Goal: Task Accomplishment & Management: Use online tool/utility

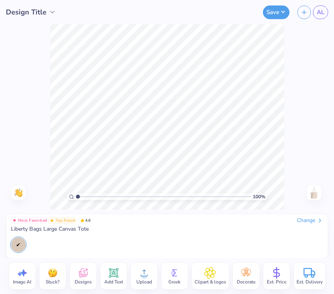
click at [313, 183] on div "100 % Need help? Chat with us. Back" at bounding box center [167, 116] width 334 height 185
click at [313, 191] on img at bounding box center [314, 192] width 13 height 13
click at [310, 222] on div "Change" at bounding box center [310, 220] width 26 height 7
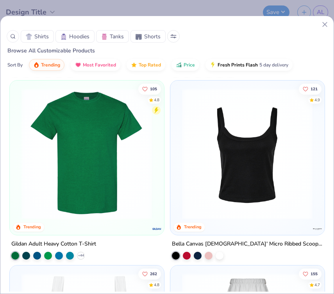
scroll to position [572, 0]
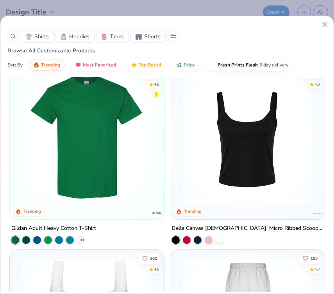
click at [220, 241] on div at bounding box center [220, 239] width 8 height 8
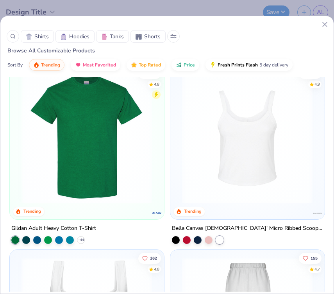
click at [235, 161] on img at bounding box center [247, 138] width 138 height 131
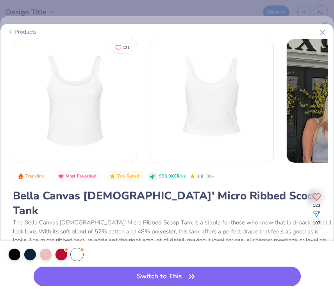
click at [164, 275] on button "Switch to This" at bounding box center [167, 276] width 267 height 20
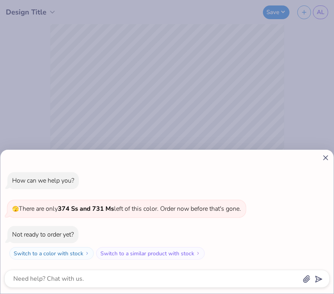
click at [325, 156] on line at bounding box center [326, 158] width 4 height 4
type textarea "x"
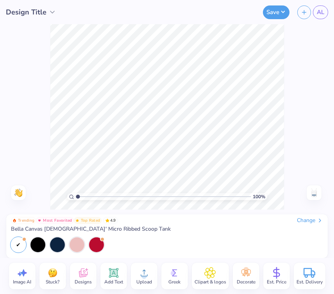
click at [313, 197] on img at bounding box center [314, 192] width 13 height 13
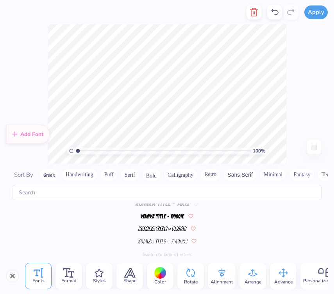
scroll to position [3218, 0]
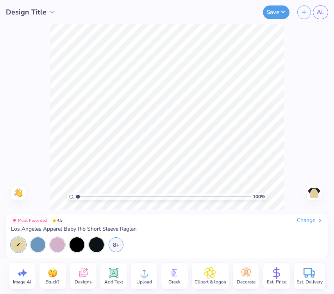
click at [309, 218] on div "Change" at bounding box center [310, 220] width 26 height 7
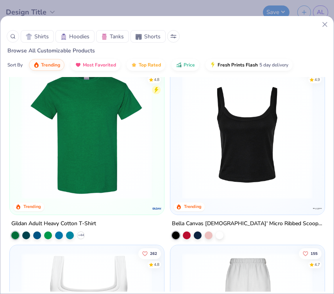
scroll to position [587, 0]
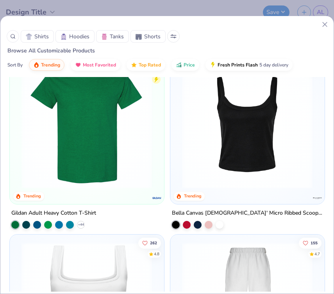
click at [236, 168] on img at bounding box center [247, 122] width 138 height 131
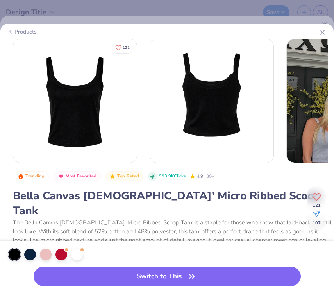
click at [84, 257] on div at bounding box center [159, 255] width 308 height 20
click at [79, 255] on div at bounding box center [77, 254] width 12 height 12
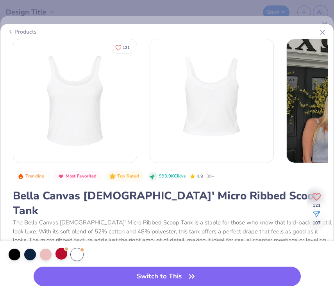
click at [66, 256] on div at bounding box center [61, 254] width 12 height 12
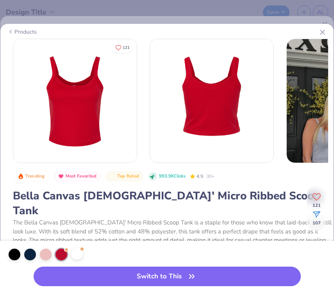
click at [78, 253] on div at bounding box center [77, 254] width 12 height 12
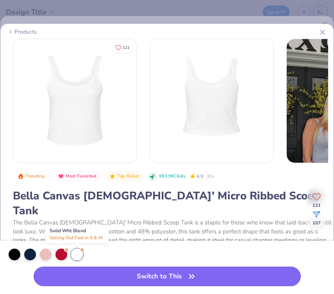
click at [89, 279] on button "Switch to This" at bounding box center [167, 276] width 267 height 20
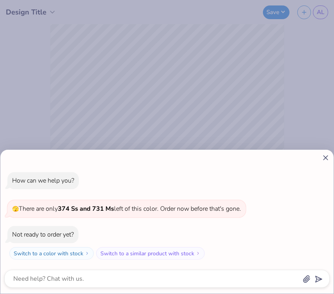
click at [324, 164] on div "How can we help you? 🫣 There are only 374 Ss and 731 Ms left of this color. Ord…" at bounding box center [166, 222] width 333 height 144
click at [325, 156] on icon at bounding box center [326, 158] width 8 height 8
type textarea "x"
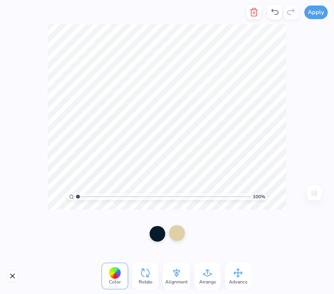
click at [173, 236] on div at bounding box center [177, 233] width 16 height 16
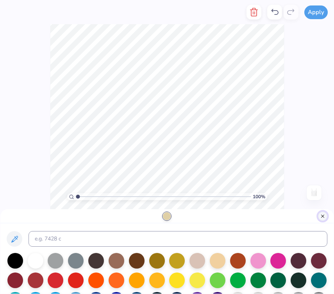
click at [325, 216] on button "Close" at bounding box center [322, 215] width 9 height 9
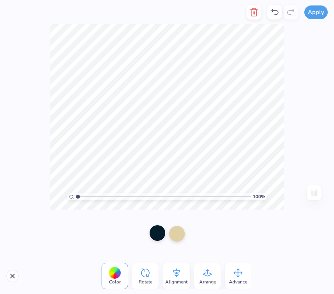
click at [157, 233] on div at bounding box center [158, 233] width 16 height 16
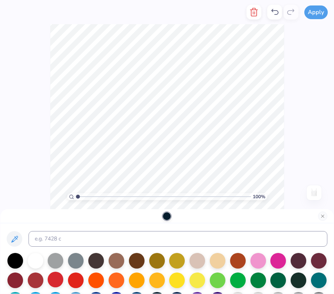
click at [61, 280] on div at bounding box center [56, 280] width 16 height 16
click at [55, 280] on div at bounding box center [56, 280] width 16 height 16
click at [30, 284] on div at bounding box center [36, 280] width 16 height 16
click at [16, 282] on div at bounding box center [15, 280] width 16 height 16
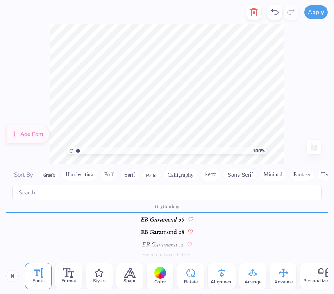
type textarea "K"
type textarea "a"
type textarea "AEPHI"
type textarea "WINGMAN"
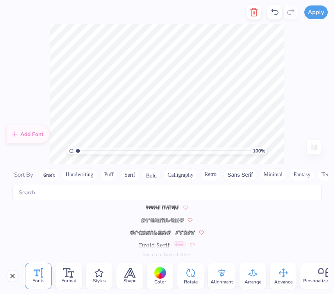
scroll to position [1255, 0]
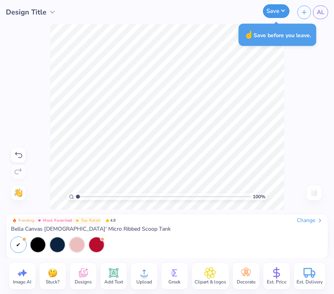
click at [282, 17] on button "Save" at bounding box center [276, 11] width 27 height 14
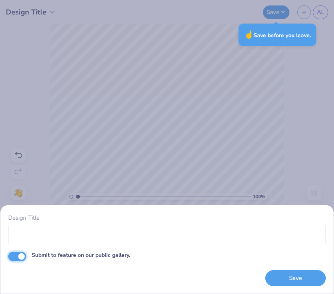
click at [23, 256] on input "Submit to feature on our public gallery." at bounding box center [17, 256] width 18 height 9
checkbox input "false"
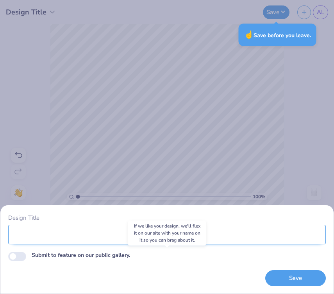
click at [222, 241] on input "Design Title" at bounding box center [167, 235] width 318 height 20
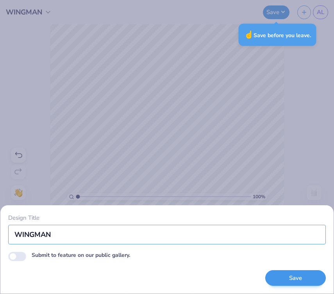
type input "WINGMAN"
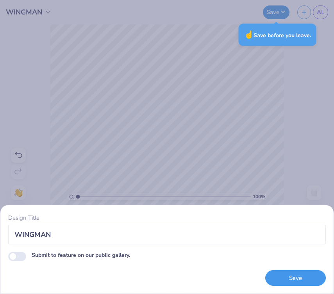
click at [306, 282] on button "Save" at bounding box center [295, 278] width 61 height 16
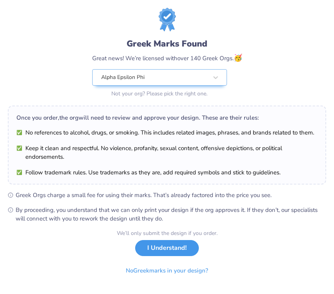
click at [163, 250] on button "I Understand!" at bounding box center [167, 248] width 64 height 16
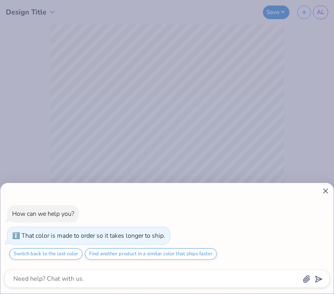
click at [327, 194] on icon at bounding box center [326, 191] width 8 height 8
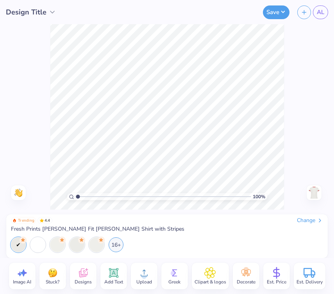
click at [306, 221] on div "Change" at bounding box center [310, 220] width 26 height 7
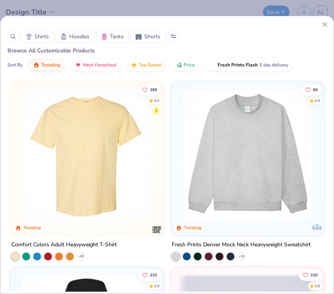
click at [44, 37] on span "Shirts" at bounding box center [41, 36] width 14 height 8
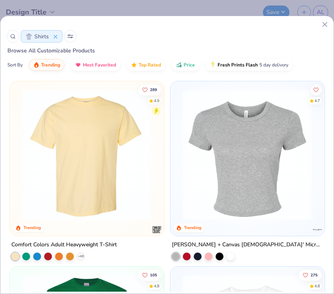
click at [56, 36] on icon at bounding box center [55, 36] width 3 height 3
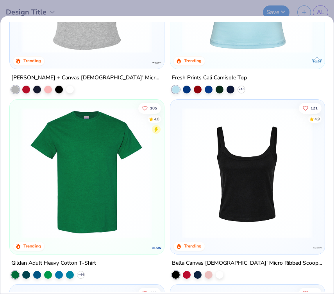
scroll to position [484, 0]
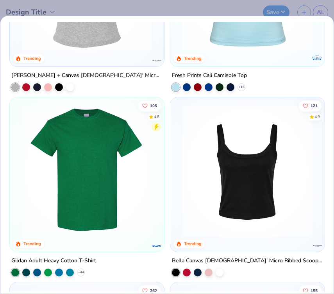
click at [202, 198] on div "232 4.8 Trending Exclusive Fresh Prints Boston Heavyweight Hoodie + 9 210 4.8 T…" at bounding box center [166, 157] width 333 height 270
click at [217, 204] on img at bounding box center [247, 170] width 138 height 131
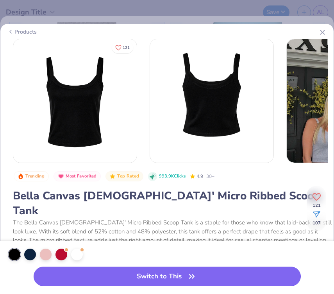
click at [154, 280] on button "Switch to This" at bounding box center [167, 276] width 267 height 20
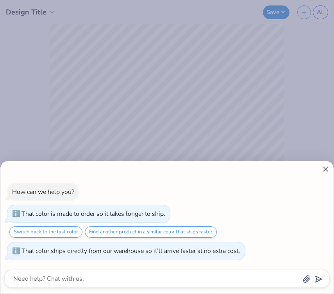
click at [319, 156] on div "How can we help you? That color is made to order so it takes longer to ship. Sw…" at bounding box center [167, 147] width 334 height 294
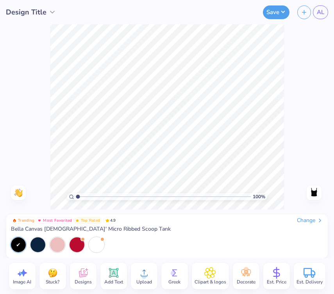
click at [321, 163] on div "100 % Need help? Chat with us. Back" at bounding box center [167, 116] width 334 height 185
click at [96, 247] on div at bounding box center [96, 243] width 15 height 15
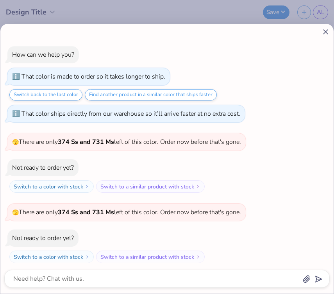
scroll to position [4, 0]
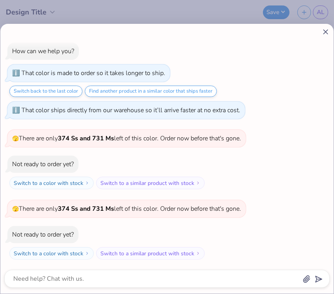
click at [327, 31] on icon at bounding box center [326, 32] width 8 height 8
type textarea "x"
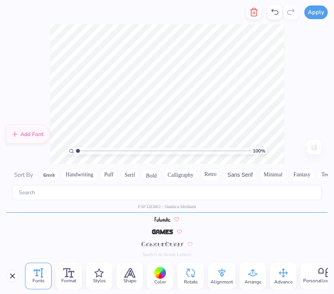
scroll to position [0, 0]
type textarea "A"
type textarea "Alpha Epsilon Phi"
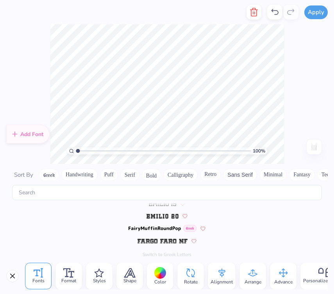
scroll to position [1567, 0]
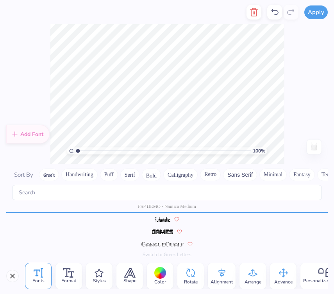
type textarea "wingman"
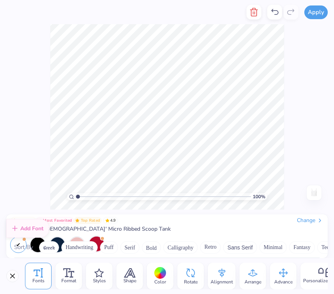
scroll to position [1559, 0]
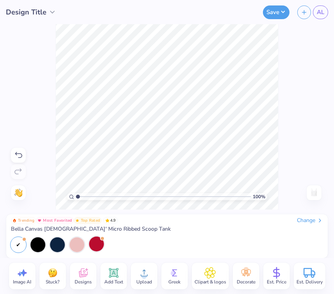
click at [91, 279] on div "Designs" at bounding box center [83, 276] width 27 height 27
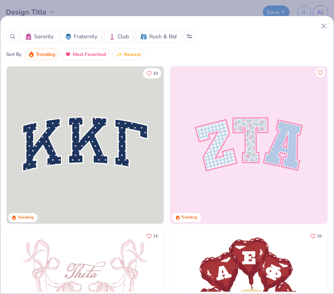
click at [327, 29] on icon at bounding box center [324, 26] width 8 height 8
click at [325, 27] on div "100 % Need help? Chat with us. Back" at bounding box center [167, 116] width 334 height 185
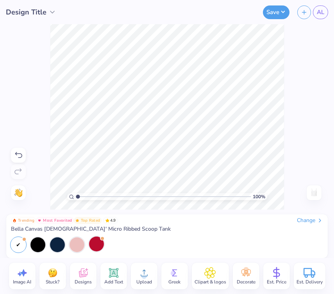
click at [195, 282] on span "Clipart & logos" at bounding box center [211, 282] width 32 height 6
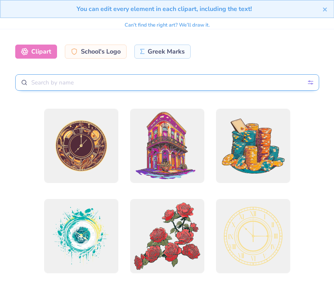
click at [61, 84] on input "text" at bounding box center [167, 82] width 304 height 16
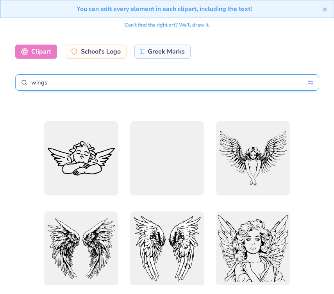
scroll to position [1879, 0]
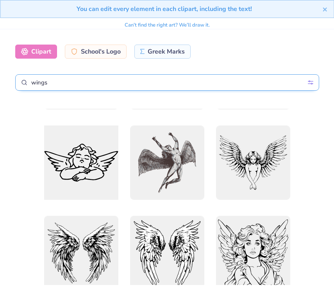
type input "wings"
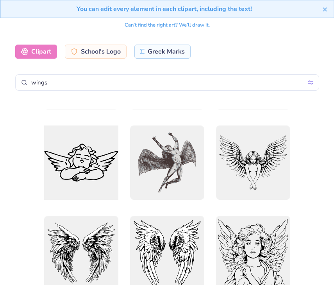
click at [94, 170] on div at bounding box center [81, 163] width 82 height 82
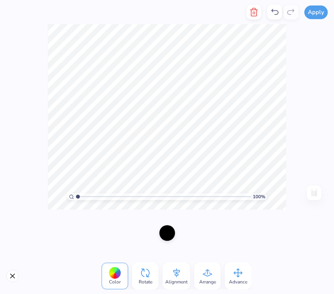
click at [163, 235] on div at bounding box center [167, 233] width 16 height 16
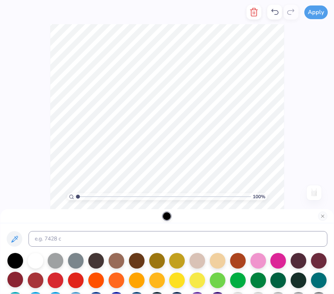
click at [18, 281] on div at bounding box center [15, 280] width 16 height 16
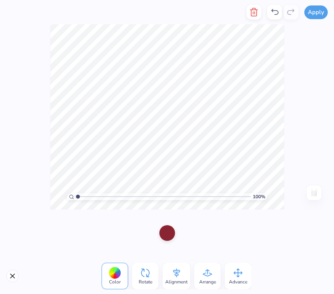
click at [167, 237] on div at bounding box center [167, 233] width 16 height 16
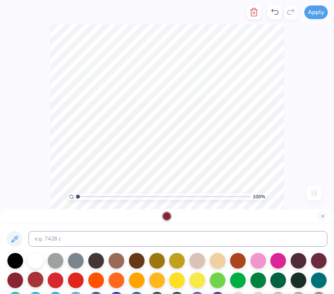
click at [35, 280] on div at bounding box center [36, 280] width 16 height 16
click at [51, 282] on div at bounding box center [56, 280] width 16 height 16
click at [38, 282] on div at bounding box center [36, 280] width 16 height 16
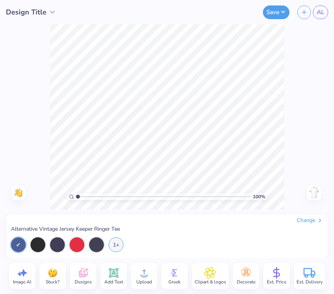
click at [306, 218] on div "Change" at bounding box center [310, 220] width 26 height 7
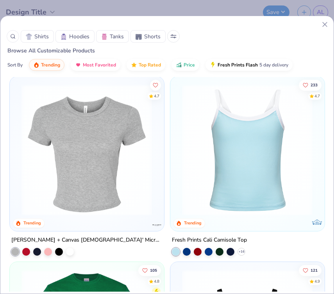
scroll to position [518, 0]
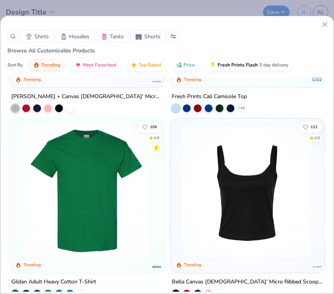
click at [209, 172] on img at bounding box center [247, 191] width 138 height 131
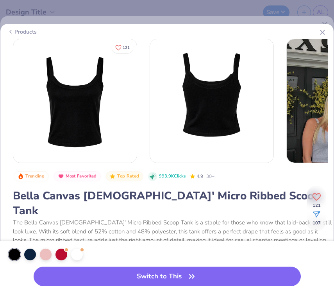
click at [86, 250] on div at bounding box center [159, 255] width 308 height 20
click at [78, 252] on div at bounding box center [77, 254] width 12 height 12
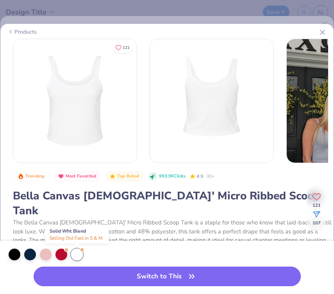
click at [89, 270] on button "Switch to This" at bounding box center [167, 276] width 267 height 20
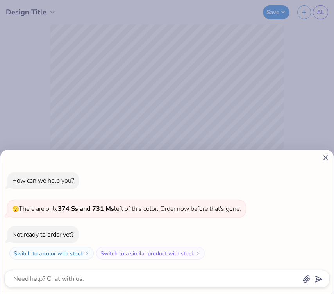
click at [324, 158] on icon at bounding box center [326, 158] width 8 height 8
type textarea "x"
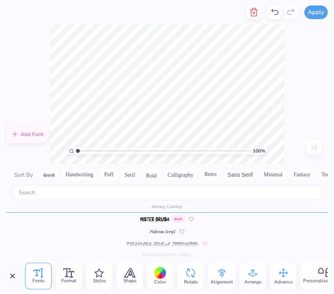
type textarea "AEPHI"
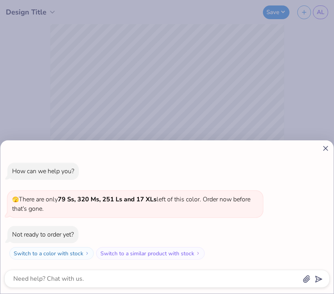
click at [328, 148] on icon at bounding box center [326, 148] width 8 height 8
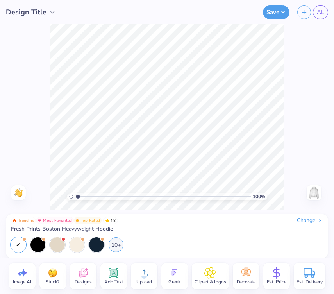
click at [311, 224] on div "Change" at bounding box center [310, 220] width 26 height 7
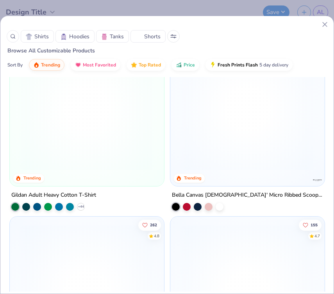
scroll to position [604, 0]
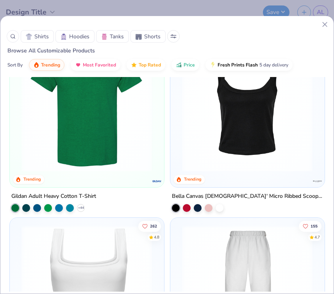
click at [208, 120] on img at bounding box center [247, 106] width 138 height 131
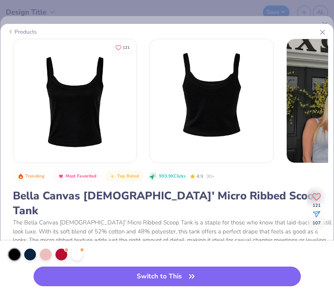
click at [135, 272] on button "Switch to This" at bounding box center [167, 276] width 267 height 20
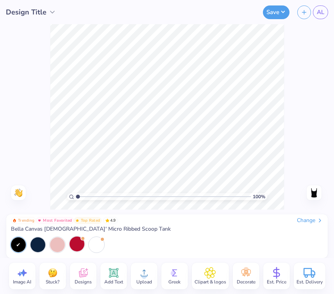
click at [84, 240] on div at bounding box center [77, 243] width 15 height 15
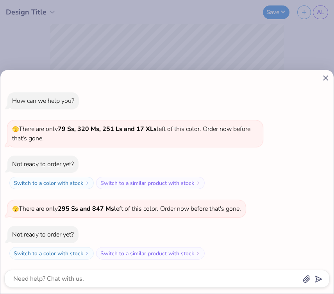
click at [325, 75] on icon at bounding box center [326, 78] width 8 height 8
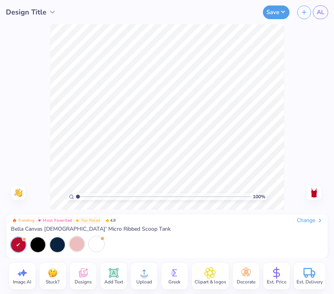
click at [96, 246] on div at bounding box center [96, 243] width 15 height 15
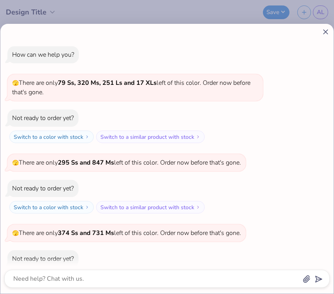
scroll to position [24, 0]
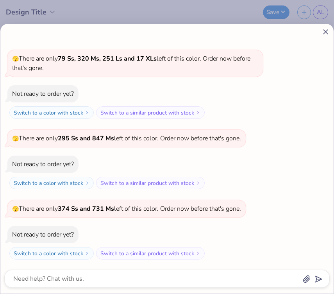
click at [327, 32] on icon at bounding box center [326, 32] width 8 height 8
type textarea "x"
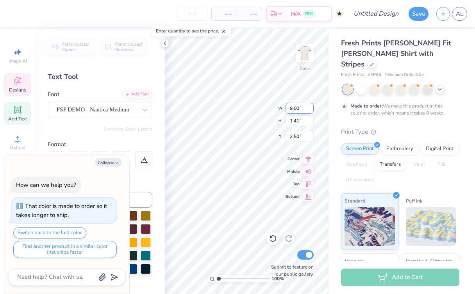
scroll to position [0, 2]
type textarea "x"
type textarea "A"
type textarea "x"
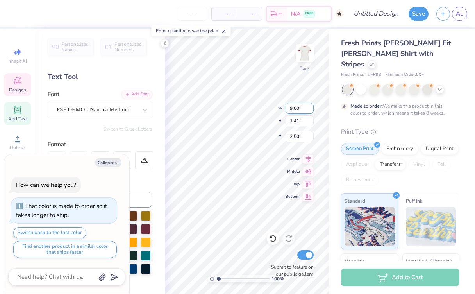
type textarea "Al"
type textarea "x"
type textarea "Alp"
type textarea "x"
type textarea "Alph"
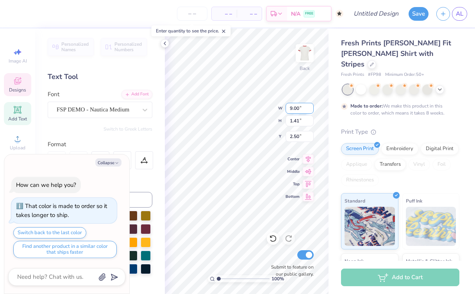
type textarea "x"
type textarea "Alpha"
type textarea "x"
type textarea "Alpha E"
type textarea "x"
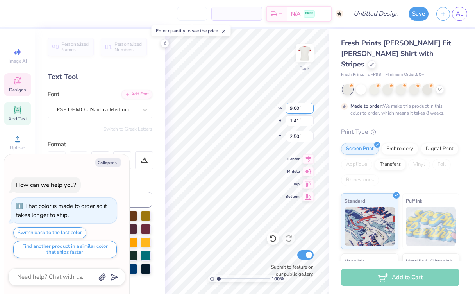
type textarea "Alpha Ep"
type textarea "x"
type textarea "Alpha Eps"
type textarea "x"
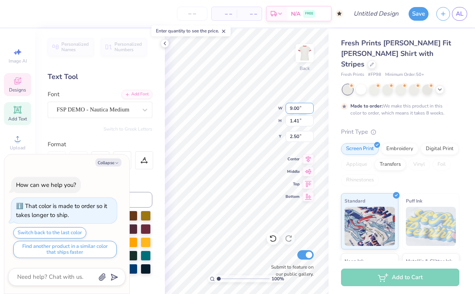
type textarea "Alpha Epsi"
type textarea "x"
type textarea "Alpha Epsil"
type textarea "x"
type textarea "Alpha Epsilo"
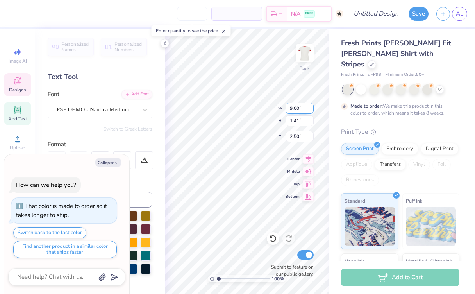
type textarea "x"
type textarea "Alpha Epsilon"
type textarea "x"
type textarea "Alpha Epsilon"
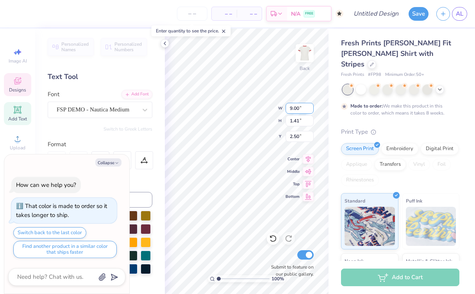
type textarea "x"
type textarea "Alpha Epsilon Ph"
type textarea "x"
type textarea "Alpha Epsilon Phi"
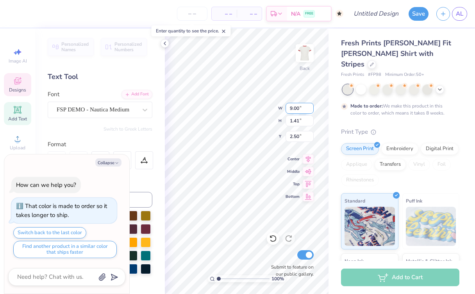
type textarea "x"
type input "3.14"
type input "1.01"
type input "5.16"
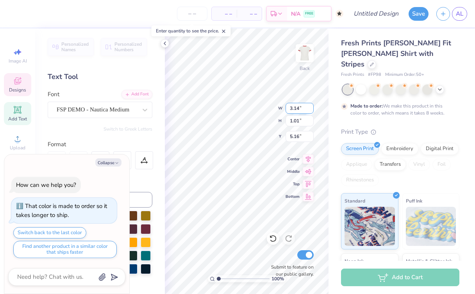
type textarea "x"
type textarea "w"
type textarea "x"
type textarea "wi"
type textarea "x"
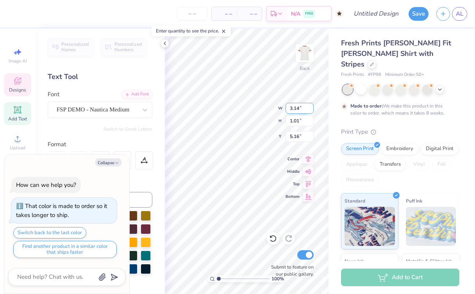
type textarea "win"
type textarea "x"
type textarea "wing"
type textarea "x"
type textarea "wingm"
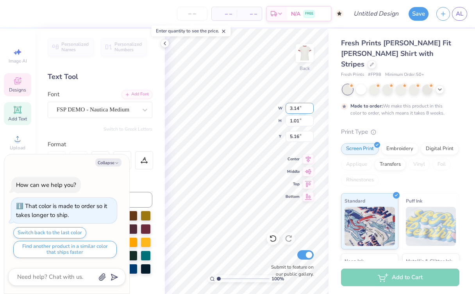
type textarea "x"
type textarea "wingma"
type textarea "x"
type textarea "wingman"
click at [10, 88] on span "Designs" at bounding box center [17, 90] width 17 height 6
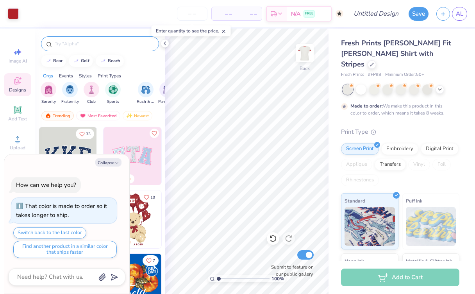
type textarea "x"
click at [102, 46] on input "text" at bounding box center [104, 44] width 100 height 8
type input "wings"
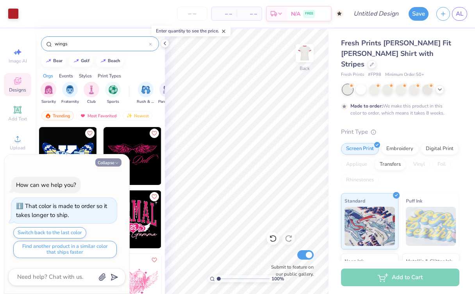
click at [112, 163] on button "Collapse" at bounding box center [108, 162] width 26 height 8
type textarea "x"
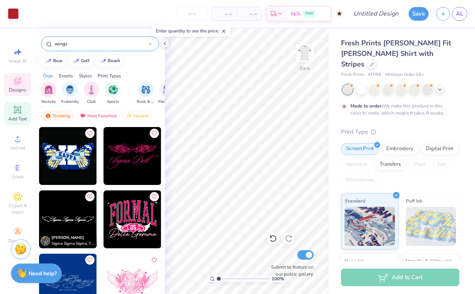
click at [18, 115] on div "Add Text" at bounding box center [17, 113] width 27 height 23
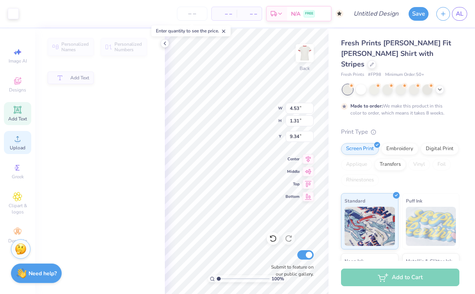
click at [17, 145] on span "Upload" at bounding box center [18, 148] width 16 height 6
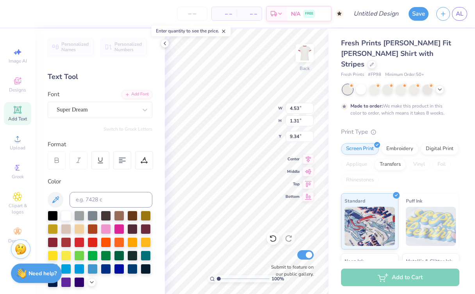
click at [11, 220] on div "Image AI Designs Add Text Upload Greek Clipart & logos Decorate" at bounding box center [17, 145] width 27 height 203
click at [15, 198] on icon at bounding box center [17, 196] width 9 height 9
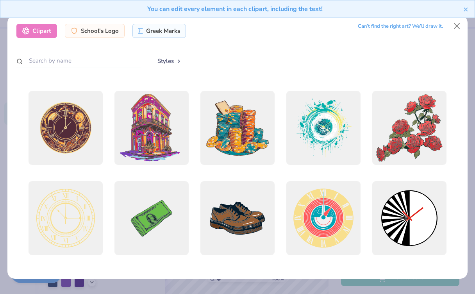
click at [112, 51] on div "Clipart School's Logo Greek Marks Can’t find the right art? We’ll draw it. Styl…" at bounding box center [237, 46] width 460 height 63
click at [110, 59] on input "text" at bounding box center [78, 61] width 125 height 14
type input "wings"
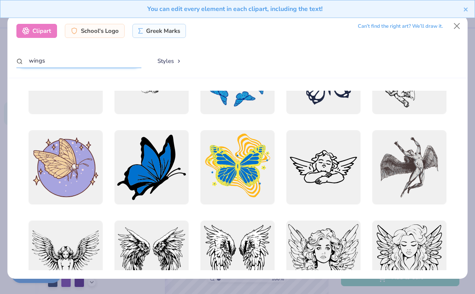
scroll to position [1042, 0]
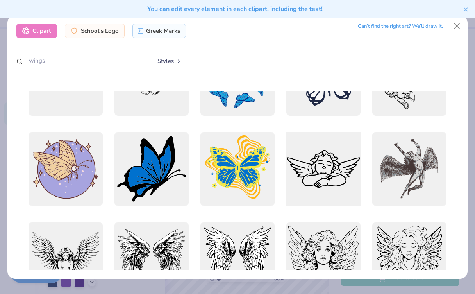
click at [304, 171] on div at bounding box center [323, 169] width 82 height 82
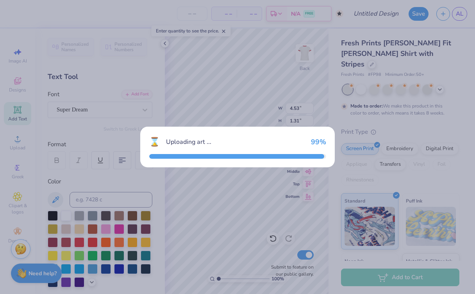
type input "11.75"
type input "6.02"
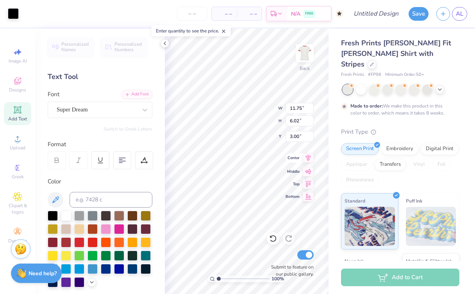
type input "10.35"
type input "7.01"
type input "3.59"
click at [76, 243] on div at bounding box center [79, 242] width 10 height 10
click at [94, 242] on div at bounding box center [93, 241] width 10 height 10
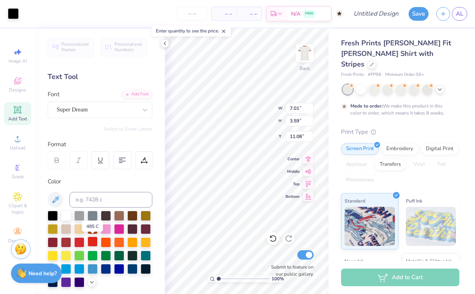
click at [90, 245] on div at bounding box center [93, 241] width 10 height 10
click at [78, 241] on div at bounding box center [79, 241] width 10 height 10
click at [74, 240] on div at bounding box center [79, 241] width 10 height 10
type input "10.66"
type input "4.53"
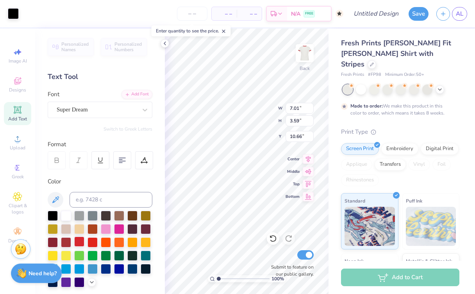
type input "1.31"
type input "9.34"
click at [85, 243] on div at bounding box center [100, 249] width 105 height 77
click at [90, 244] on div at bounding box center [93, 241] width 10 height 10
click at [70, 243] on div at bounding box center [66, 242] width 10 height 10
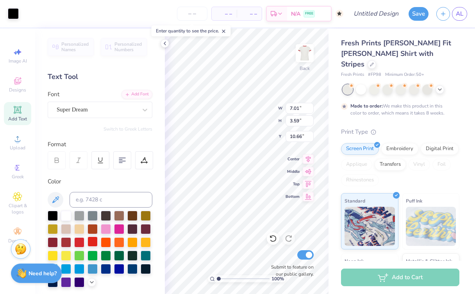
click at [91, 244] on div at bounding box center [93, 241] width 10 height 10
click at [77, 240] on div at bounding box center [79, 241] width 10 height 10
click at [16, 194] on icon at bounding box center [17, 196] width 9 height 9
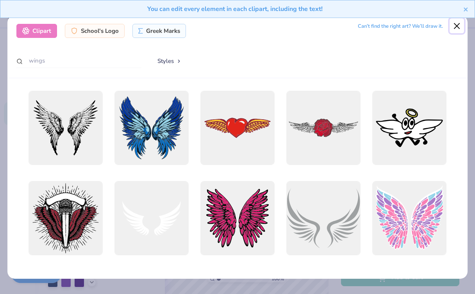
click at [457, 29] on button "Close" at bounding box center [457, 25] width 15 height 15
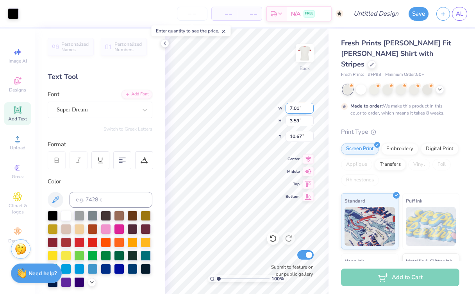
type input "8.77"
type input "2.89"
type input "1.48"
type input "3.68"
click at [92, 242] on div at bounding box center [93, 241] width 10 height 10
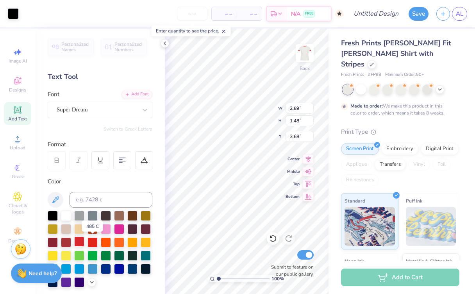
click at [75, 247] on div at bounding box center [100, 249] width 105 height 77
click at [78, 242] on div at bounding box center [79, 241] width 10 height 10
click at [120, 118] on div "Personalized Names Personalized Numbers Text Tool Add Font Font Super Dream Swi…" at bounding box center [100, 161] width 130 height 265
click at [120, 110] on div "Super Dream" at bounding box center [97, 110] width 82 height 12
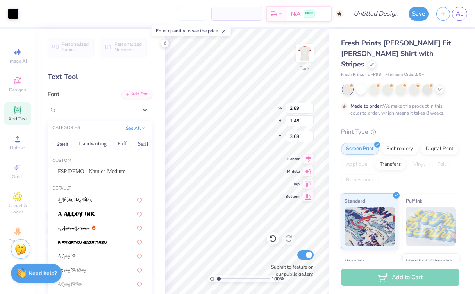
click at [114, 70] on div "Personalized Names Personalized Numbers Text Tool Add Font Font option Super Dr…" at bounding box center [100, 161] width 130 height 265
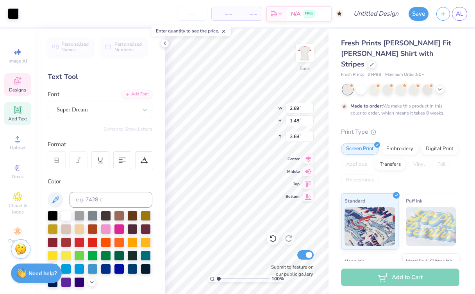
click at [22, 78] on div "Designs" at bounding box center [17, 84] width 27 height 23
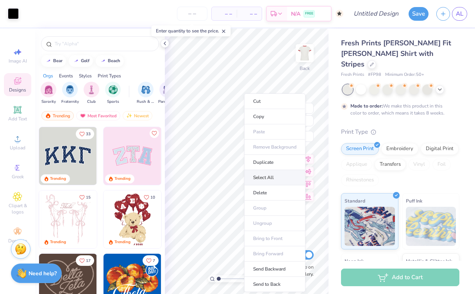
click at [269, 181] on li "Select All" at bounding box center [274, 177] width 61 height 15
type input "8.19"
type input "3.55"
type input "2.51"
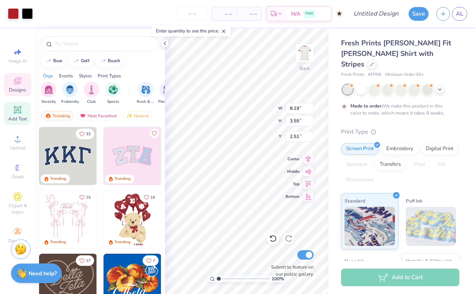
click at [13, 115] on div "Add Text" at bounding box center [17, 113] width 27 height 23
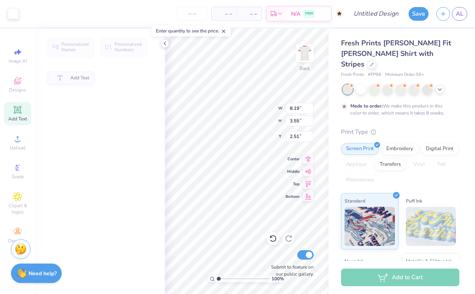
type input "4.53"
type input "1.31"
type input "9.34"
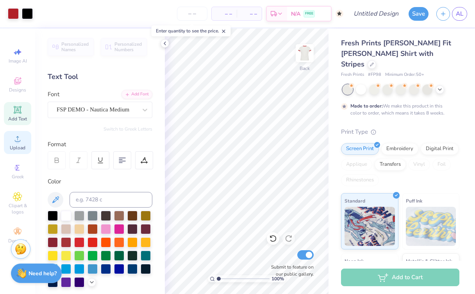
click at [14, 146] on span "Upload" at bounding box center [18, 148] width 16 height 6
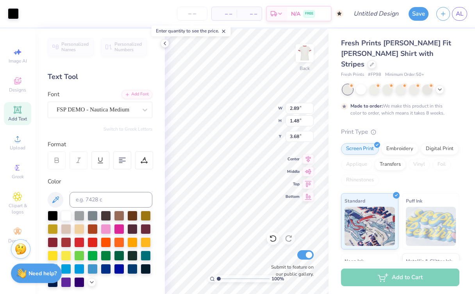
click at [86, 248] on div at bounding box center [100, 249] width 105 height 77
click at [77, 240] on div at bounding box center [79, 241] width 10 height 10
click at [308, 252] on input "Submit to feature on our public gallery." at bounding box center [305, 254] width 16 height 9
checkbox input "false"
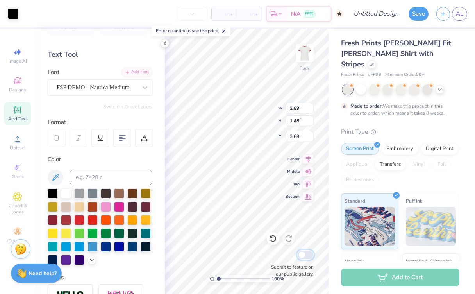
scroll to position [29, 0]
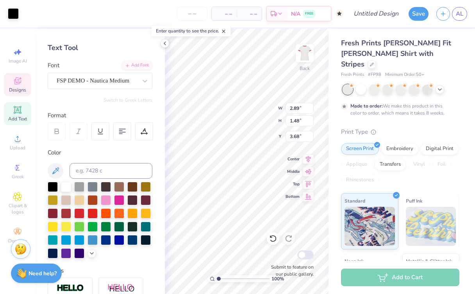
click at [22, 82] on icon at bounding box center [17, 80] width 9 height 9
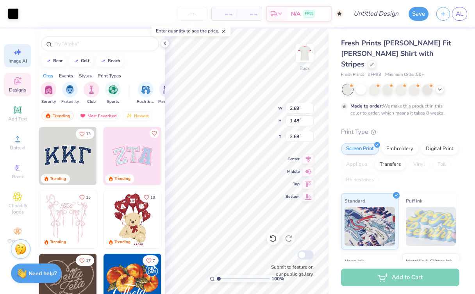
click at [24, 61] on span "Image AI" at bounding box center [18, 61] width 18 height 6
select select "4"
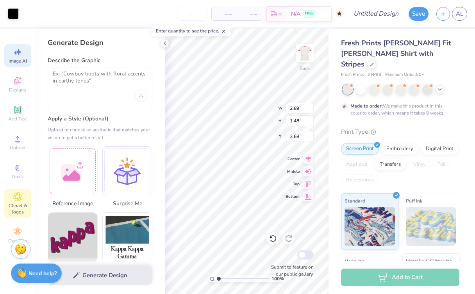
click at [18, 189] on div "Clipart & logos" at bounding box center [17, 203] width 27 height 29
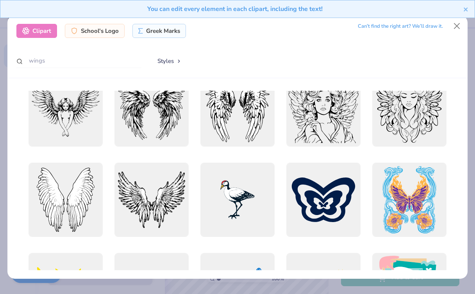
scroll to position [1046, 0]
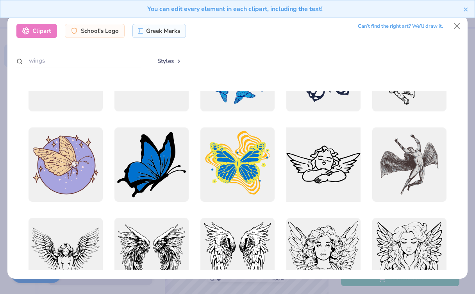
click at [302, 188] on div at bounding box center [323, 165] width 82 height 82
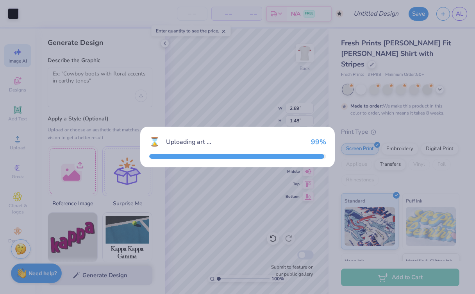
type input "11.75"
type input "6.02"
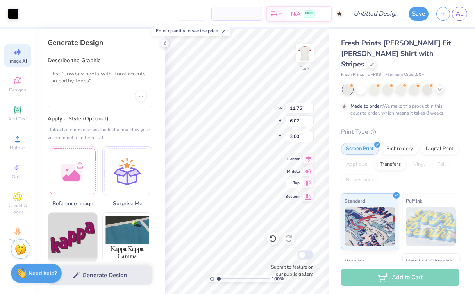
type input "9.24"
click at [18, 109] on icon at bounding box center [17, 109] width 7 height 7
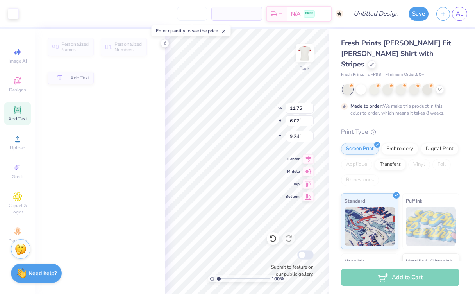
type input "4.53"
type input "1.31"
type input "9.34"
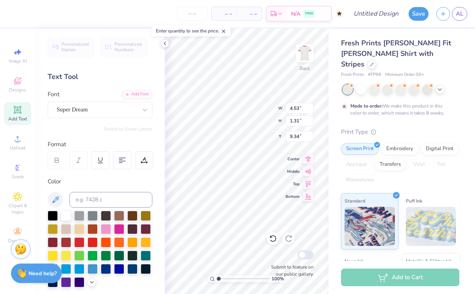
click at [89, 247] on div at bounding box center [100, 249] width 105 height 77
click at [95, 239] on div at bounding box center [93, 241] width 10 height 10
click at [19, 167] on icon at bounding box center [17, 167] width 9 height 9
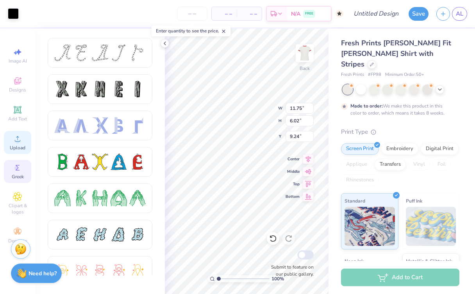
click at [14, 143] on icon at bounding box center [17, 138] width 9 height 9
click at [121, 168] on div at bounding box center [119, 162] width 16 height 16
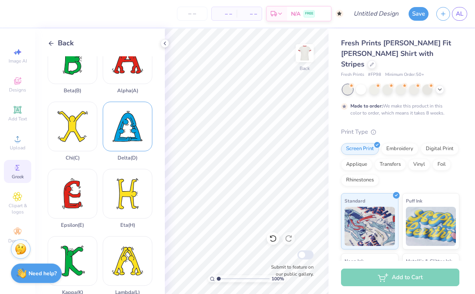
scroll to position [0, 0]
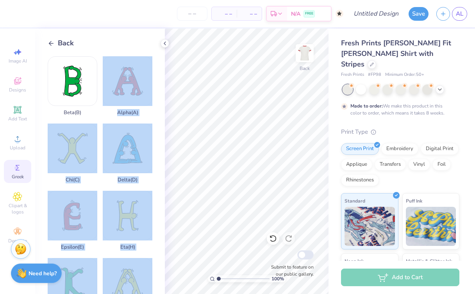
click at [207, 141] on div "– – Per Item – – Total Est. Delivery N/A FREE Design Title Save AL Image AI Des…" at bounding box center [237, 147] width 475 height 294
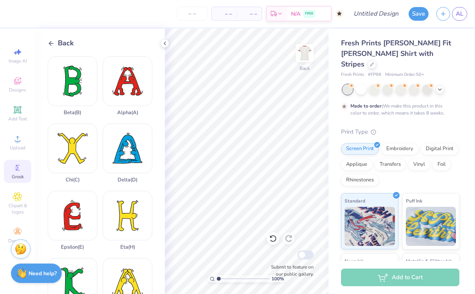
click at [120, 123] on div "Beta ( B ) Alpha ( A ) Chi ( C ) Delta ( D ) Epsilon ( E ) Eta ( H ) Kappa ( K …" at bounding box center [106, 175] width 117 height 238
click at [124, 80] on div "Alpha ( A )" at bounding box center [128, 85] width 50 height 59
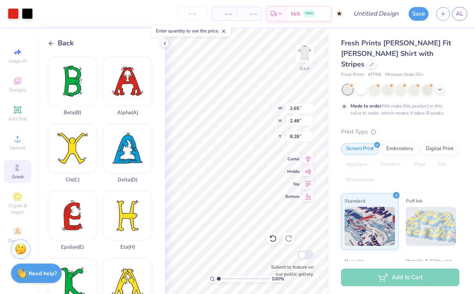
type input "2.65"
type input "2.48"
type input "4.46"
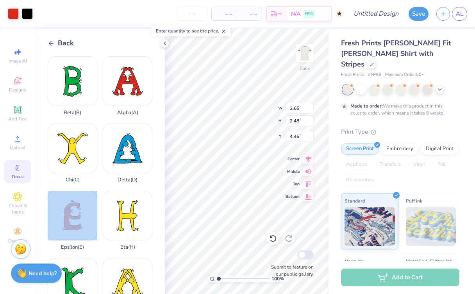
drag, startPoint x: 84, startPoint y: 212, endPoint x: 60, endPoint y: 243, distance: 39.2
click at [60, 243] on div "Epsilon ( E )" at bounding box center [73, 220] width 50 height 59
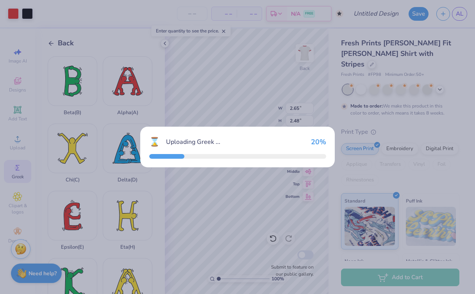
click at [63, 224] on div "⌛ Uploading Greek ... 20 %" at bounding box center [237, 147] width 475 height 294
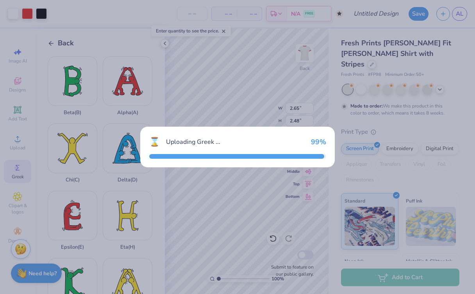
type input "2.52"
type input "3.77"
type input "8.11"
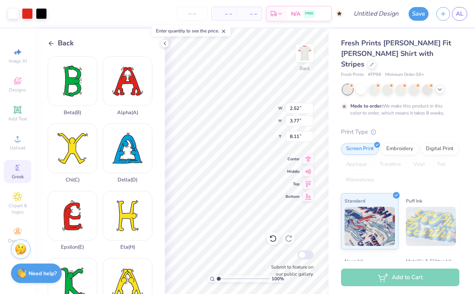
type input "1.79"
type input "2.68"
type input "4.36"
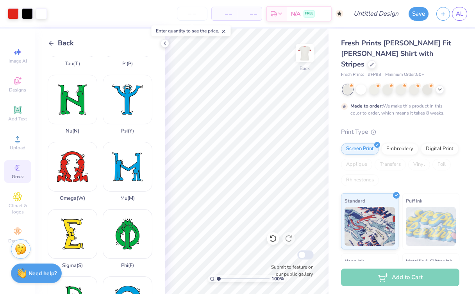
scroll to position [449, 0]
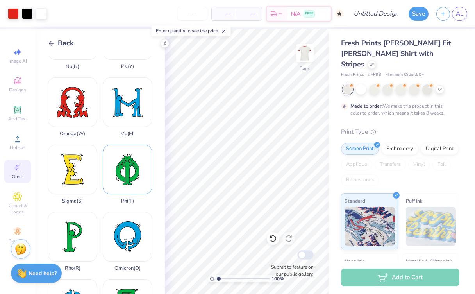
click at [122, 180] on div "Phi ( F )" at bounding box center [128, 174] width 50 height 59
type input "10.00"
type input "2.06"
type input "2.66"
type input "4.38"
